Goal: Task Accomplishment & Management: Use online tool/utility

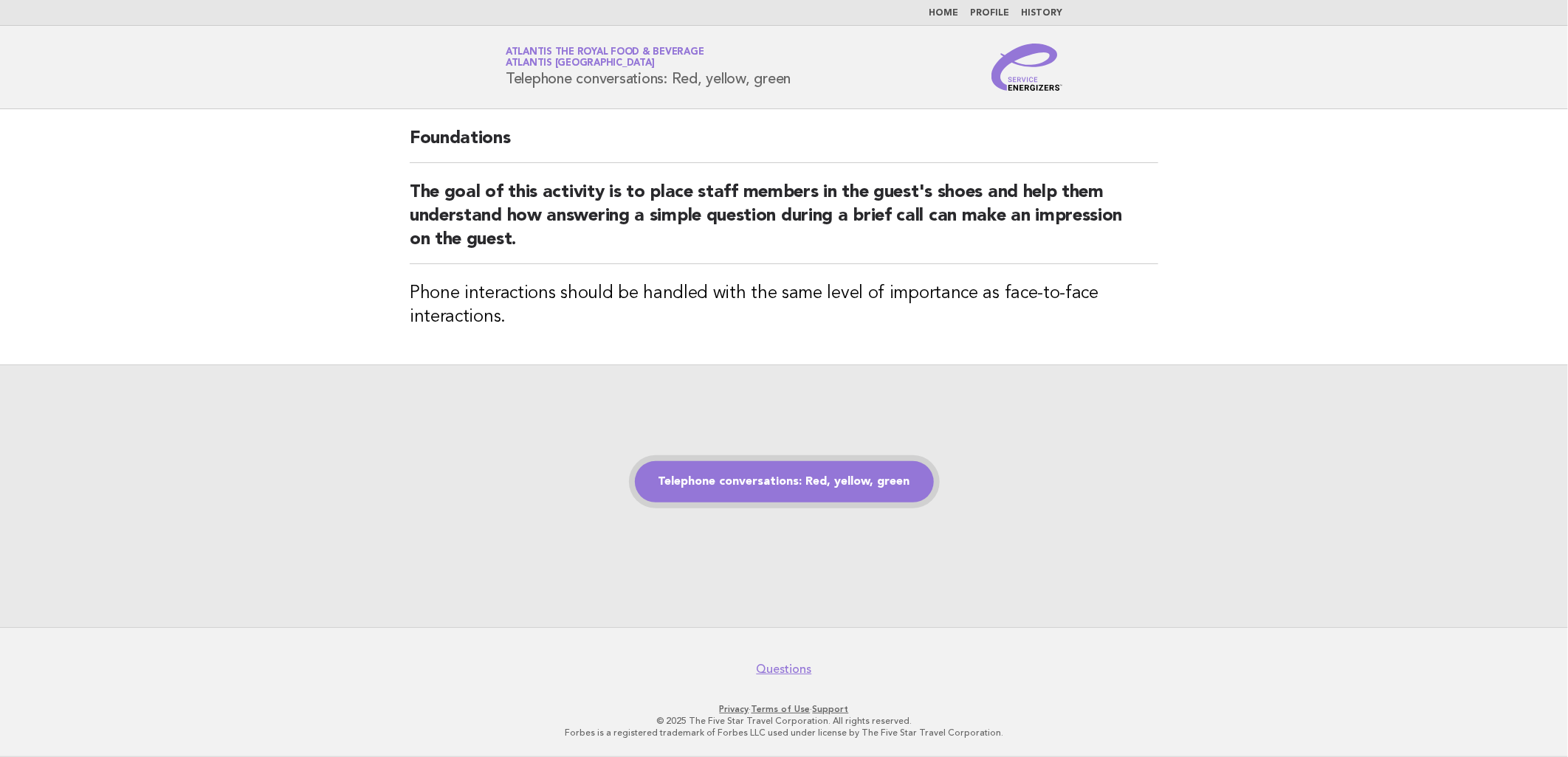
click at [812, 484] on link "Telephone conversations: Red, yellow, green" at bounding box center [784, 482] width 299 height 41
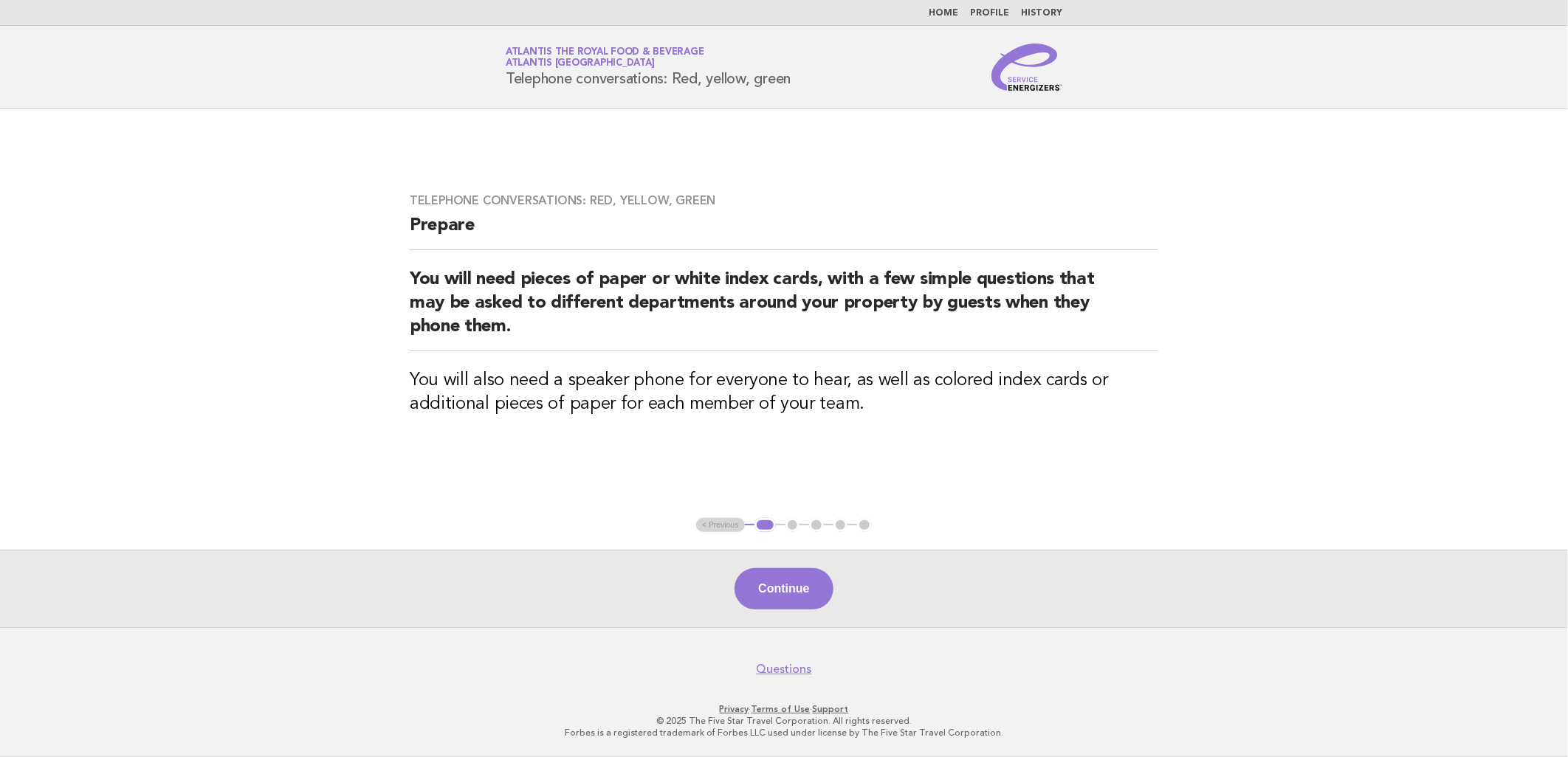
click at [729, 600] on div "Continue" at bounding box center [784, 588] width 1568 height 77
click at [769, 584] on button "Continue" at bounding box center [784, 588] width 98 height 41
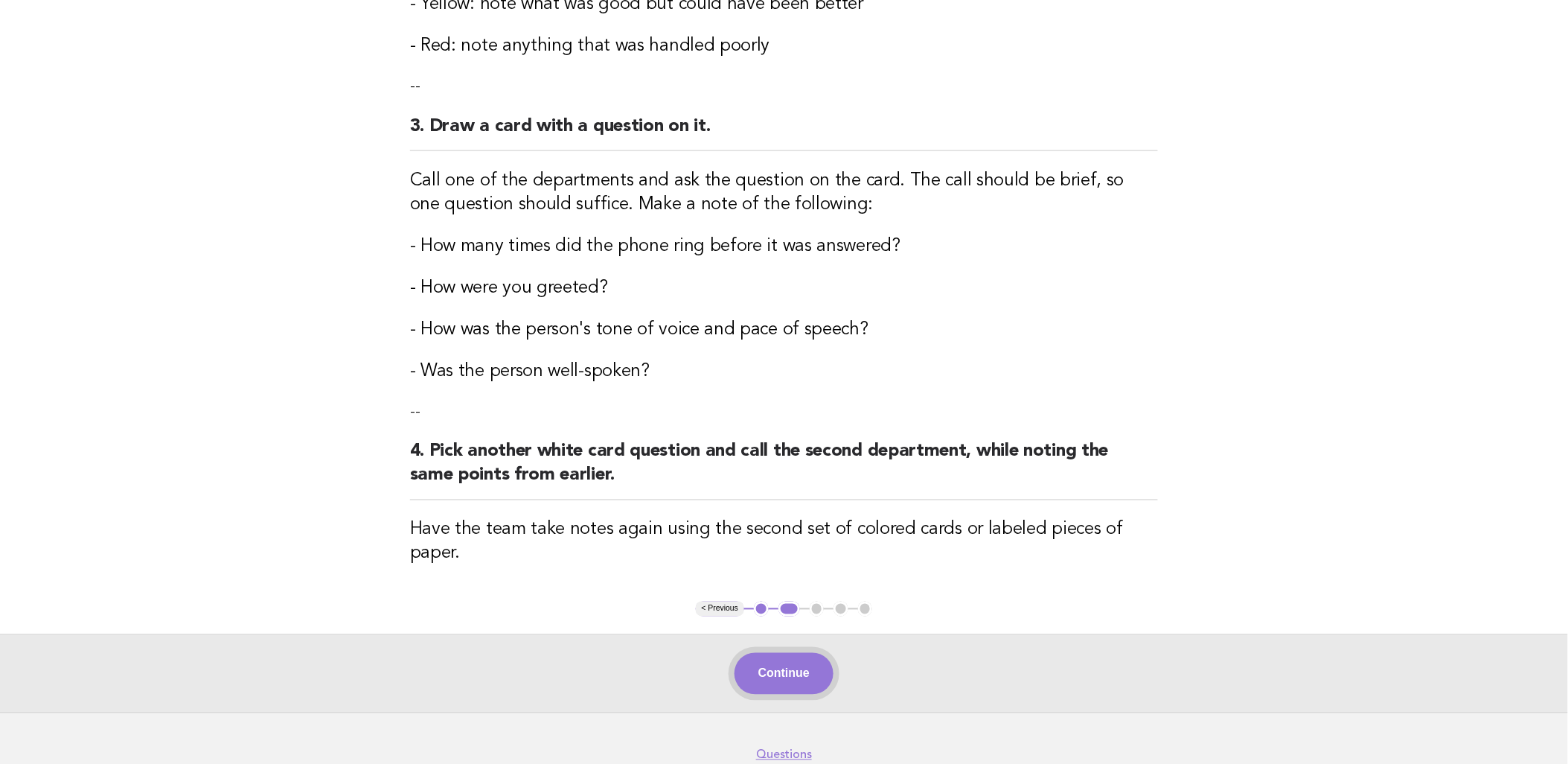
click at [787, 653] on button "Continue" at bounding box center [784, 674] width 99 height 42
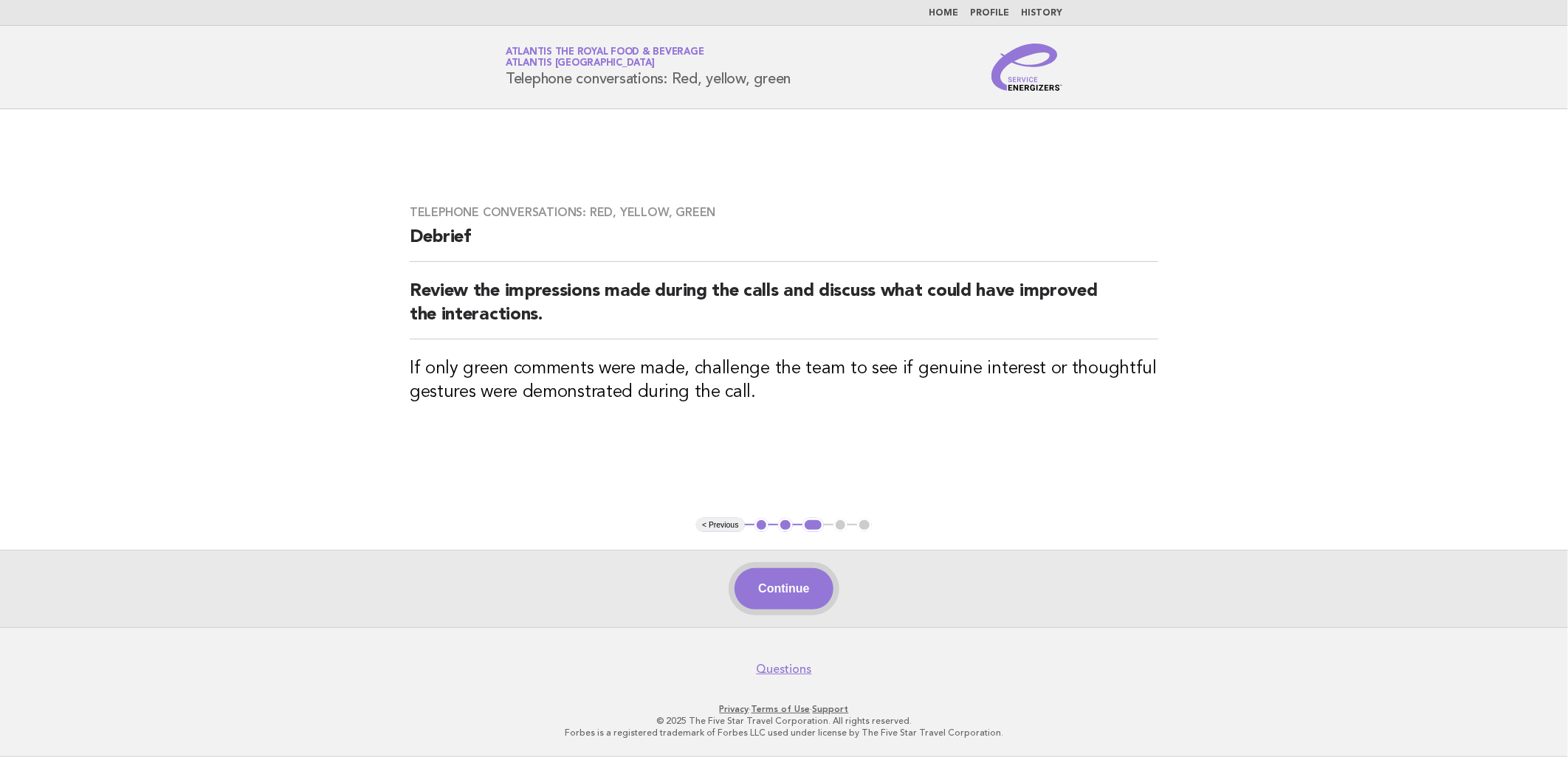
click at [794, 580] on button "Continue" at bounding box center [784, 588] width 98 height 41
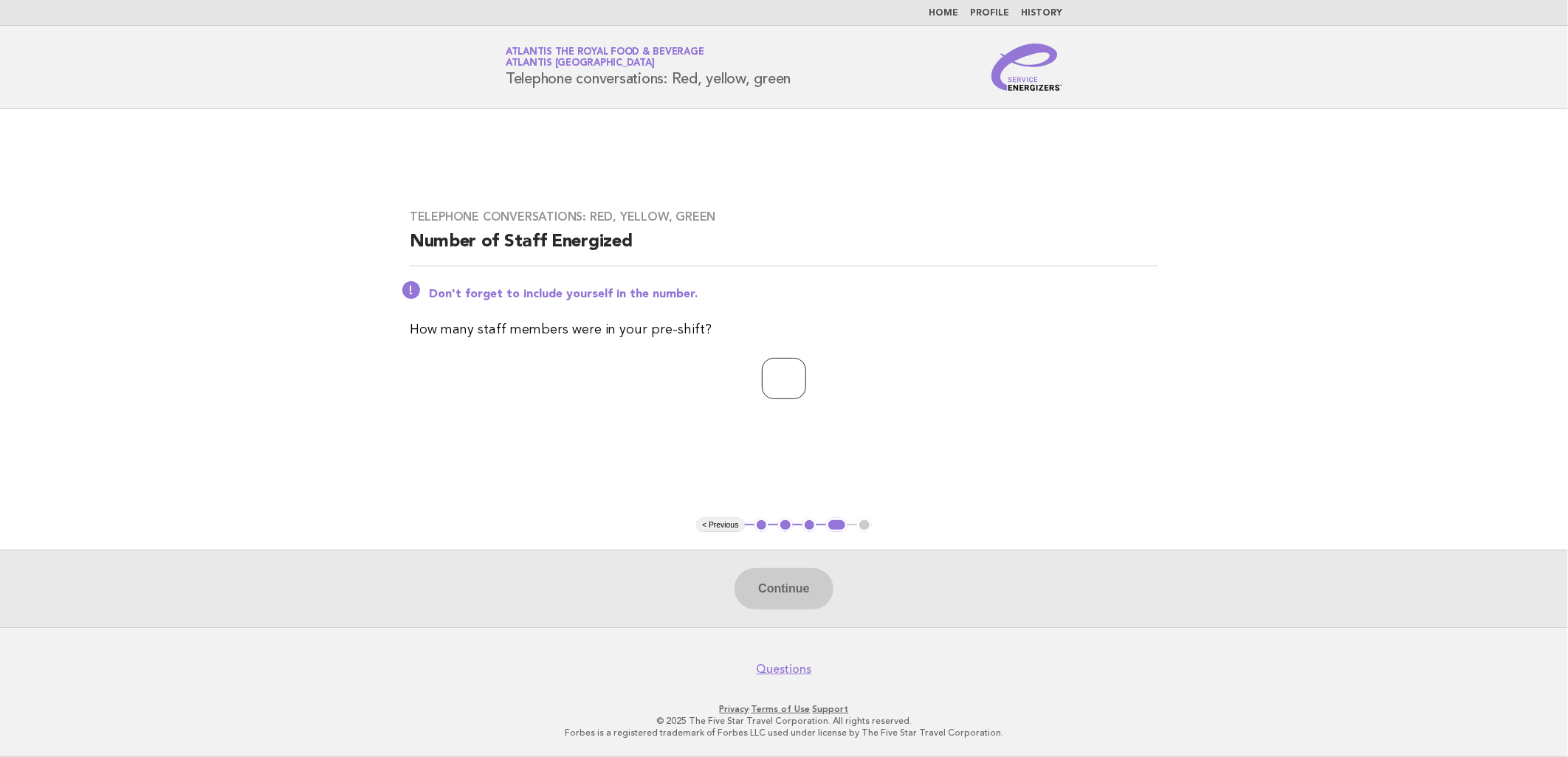
click at [763, 374] on input "number" at bounding box center [783, 378] width 44 height 41
type input "**"
click at [812, 600] on button "Continue" at bounding box center [784, 588] width 98 height 41
